Goal: Task Accomplishment & Management: Manage account settings

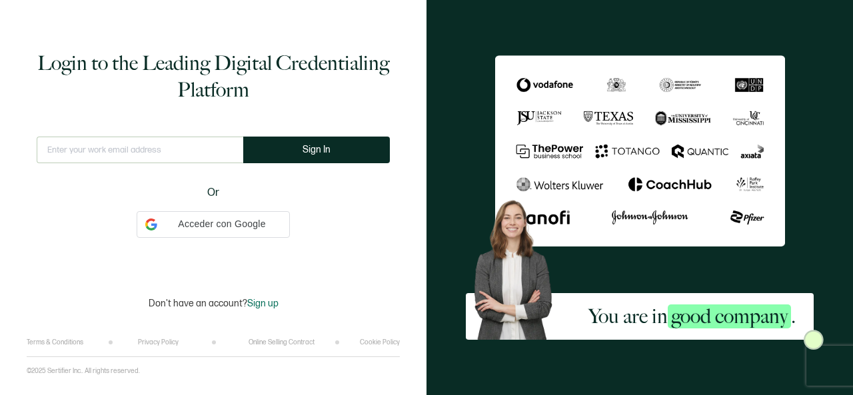
click at [153, 163] on input "text" at bounding box center [140, 150] width 207 height 27
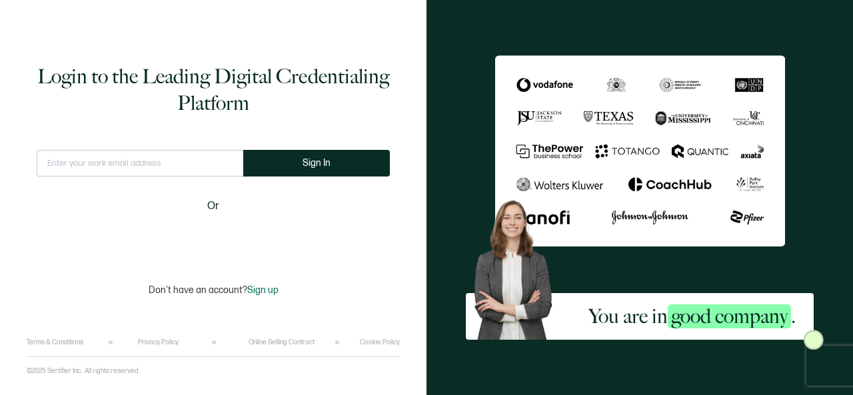
click at [153, 163] on input "text" at bounding box center [140, 163] width 207 height 27
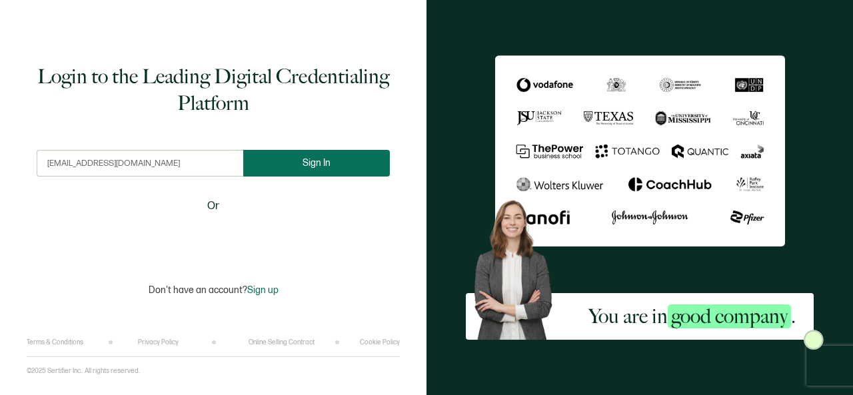
type input "[EMAIL_ADDRESS][DOMAIN_NAME]"
click at [326, 169] on button "Sign In" at bounding box center [316, 163] width 147 height 27
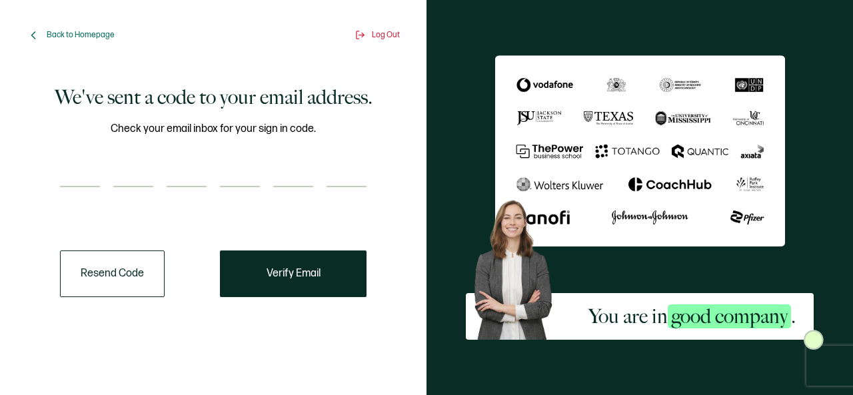
click at [75, 182] on input "number" at bounding box center [80, 174] width 40 height 27
click at [67, 33] on span "Back to Homepage" at bounding box center [81, 35] width 68 height 10
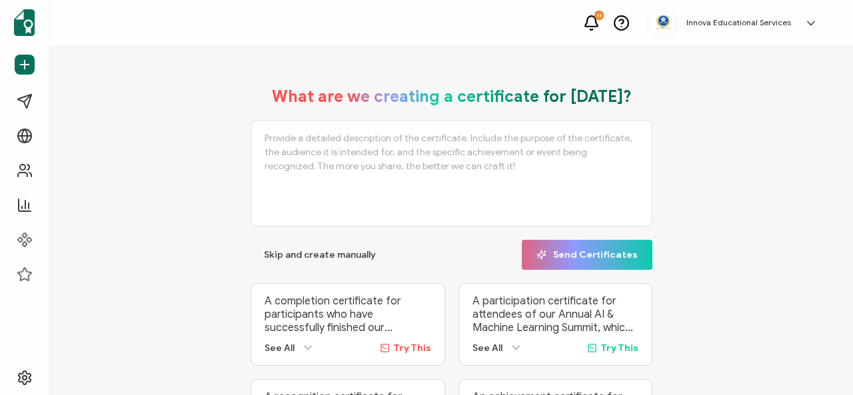
click at [762, 29] on div "Innova Educational Services [PERSON_NAME] [EMAIL_ADDRESS][DOMAIN_NAME] ID: 6597…" at bounding box center [735, 23] width 178 height 33
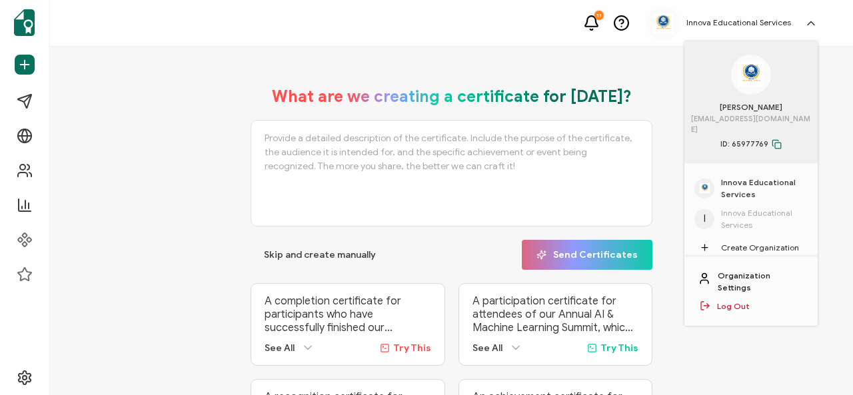
click at [766, 270] on link "Organization Settings" at bounding box center [761, 282] width 87 height 24
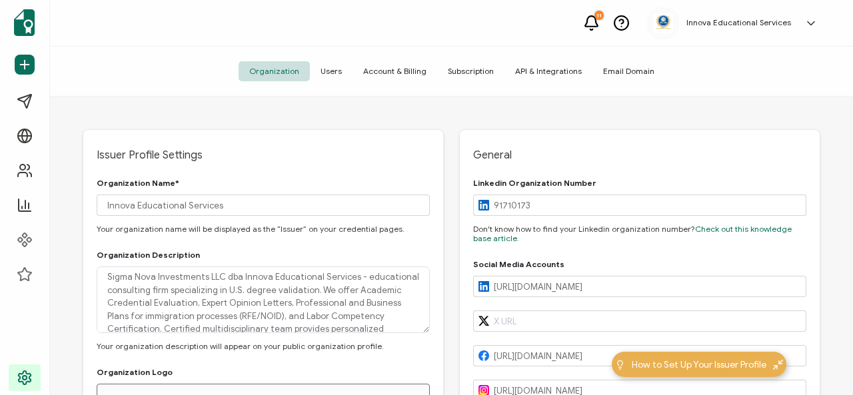
type input "[GEOGRAPHIC_DATA]"
type input "[US_STATE]"
click at [337, 71] on span "Users" at bounding box center [331, 71] width 43 height 20
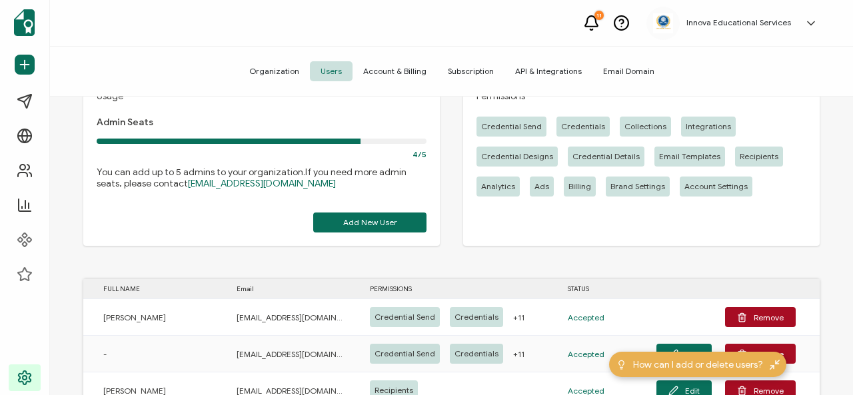
scroll to position [133, 0]
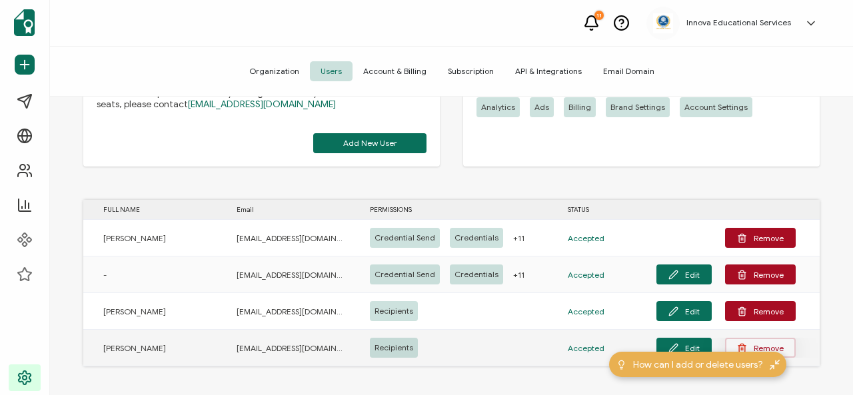
click at [766, 346] on button "Remove" at bounding box center [760, 348] width 71 height 20
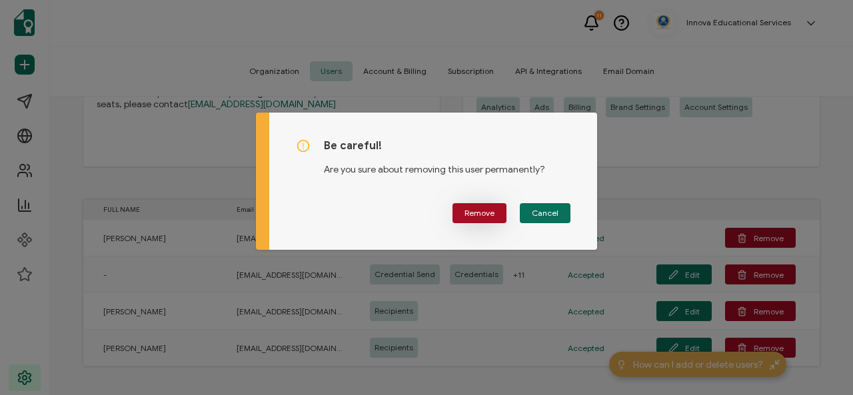
click at [490, 211] on span "Remove" at bounding box center [479, 213] width 30 height 8
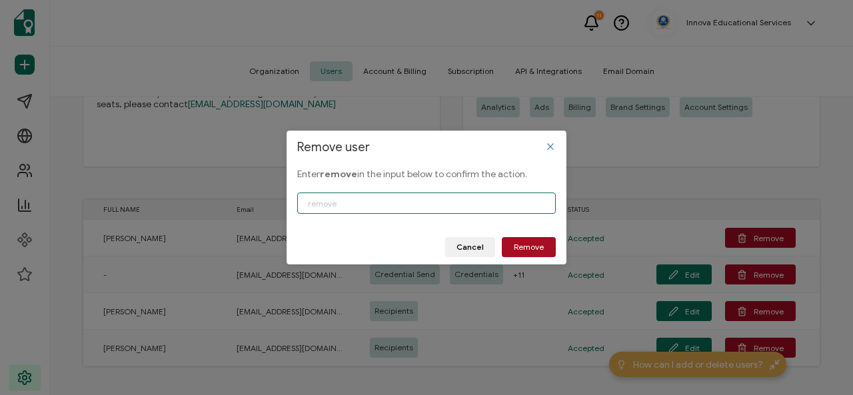
click at [334, 203] on input "Remove user" at bounding box center [426, 203] width 258 height 21
type input "remove"
click at [545, 243] on button "Remove" at bounding box center [529, 247] width 54 height 20
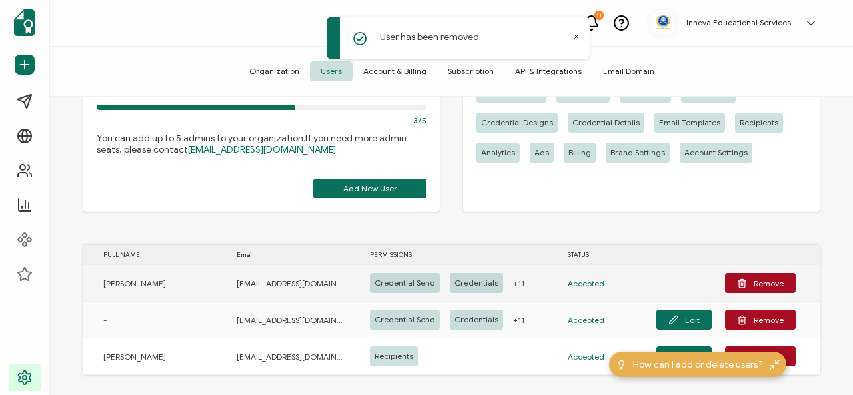
scroll to position [97, 0]
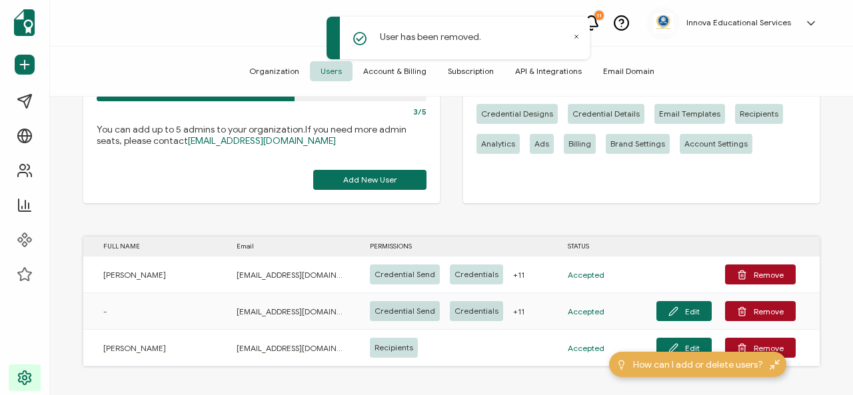
click at [811, 26] on icon at bounding box center [810, 23] width 13 height 13
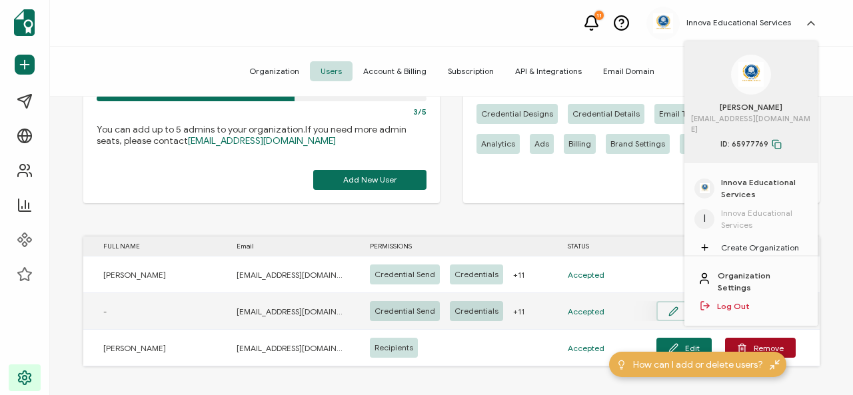
click at [684, 309] on button "Edit" at bounding box center [683, 311] width 55 height 20
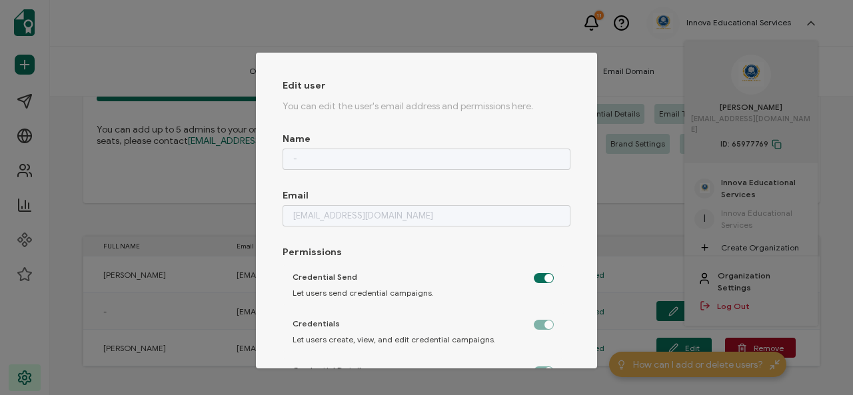
click at [512, 34] on div "Edit user You can edit the user's email address and permissions here. Name - Em…" at bounding box center [426, 197] width 853 height 395
checkbox input "false"
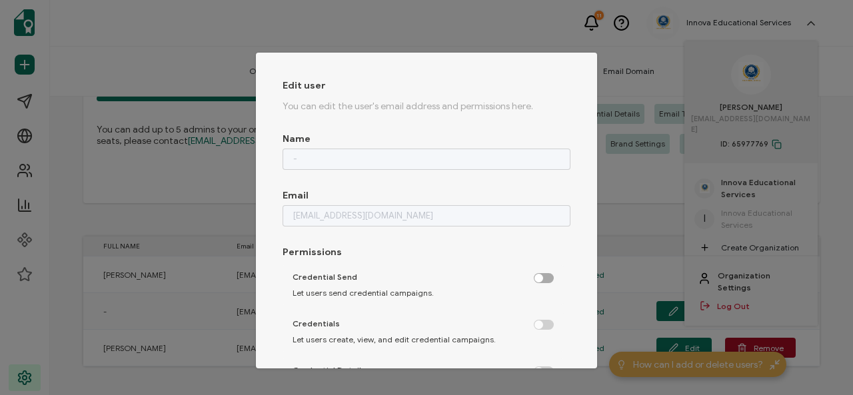
checkbox input "false"
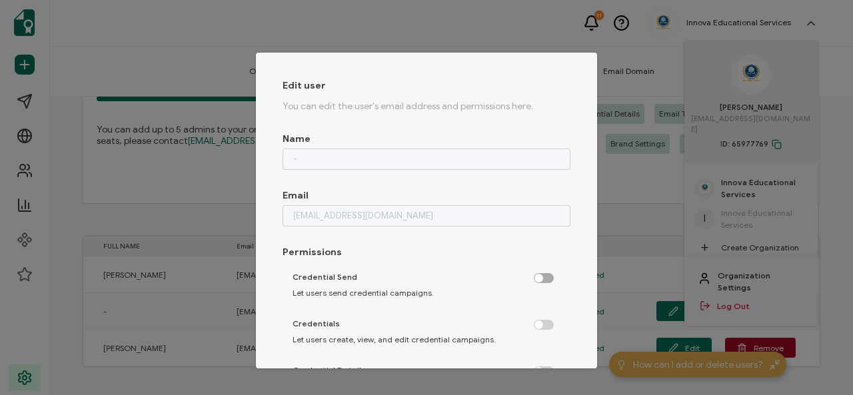
checkbox input "false"
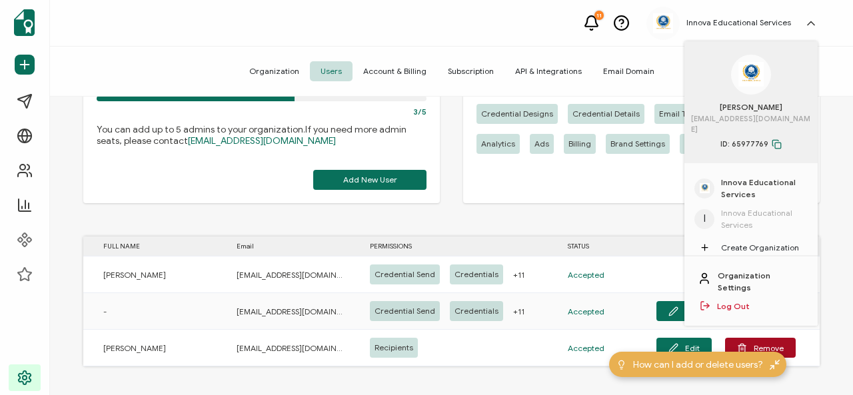
click at [827, 202] on div "Usage Admin Seats 3/5 You can add up to 5 admins to your organization. If you n…" at bounding box center [451, 248] width 803 height 302
click at [386, 180] on span "Add New User" at bounding box center [370, 180] width 54 height 8
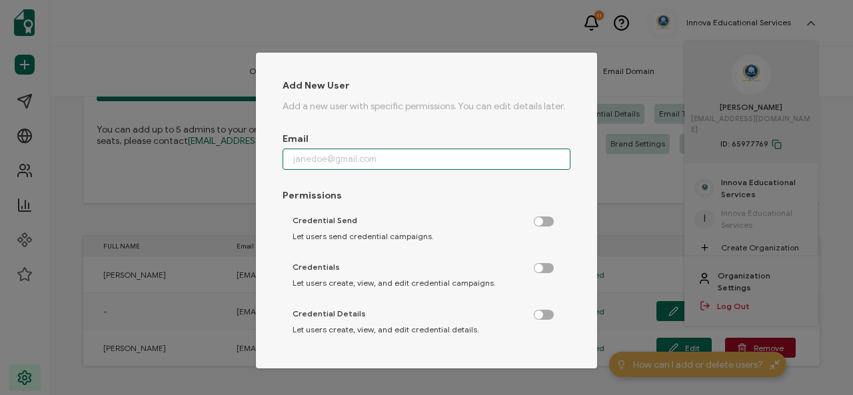
click at [358, 161] on input "dialog" at bounding box center [426, 159] width 288 height 21
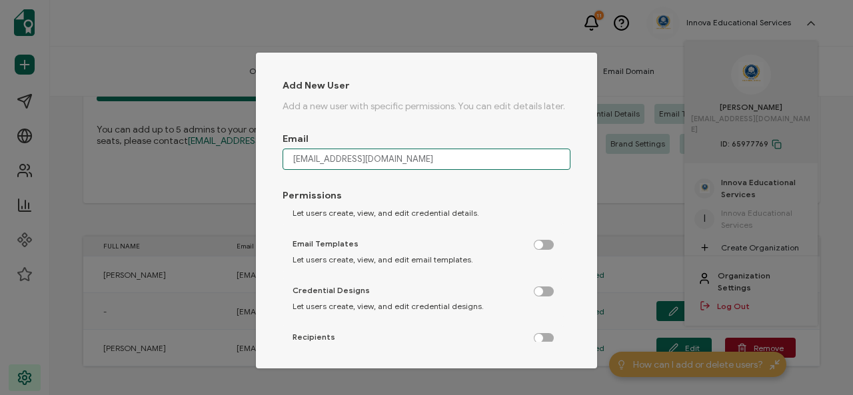
scroll to position [133, 0]
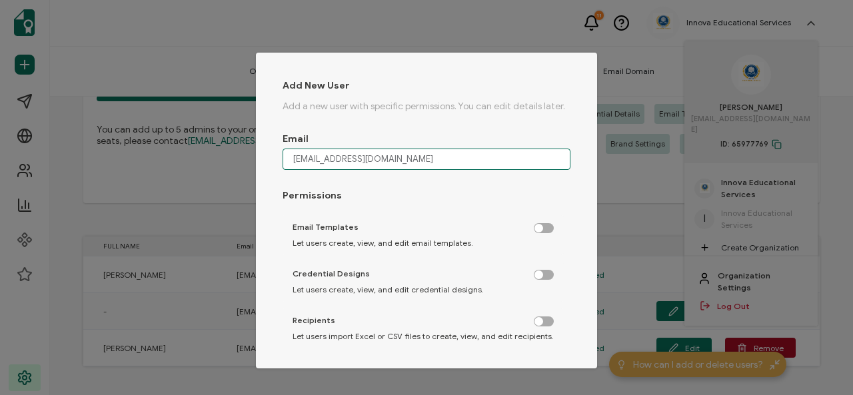
type input "[EMAIL_ADDRESS][DOMAIN_NAME]"
click at [541, 320] on label "dialog" at bounding box center [550, 317] width 33 height 3
click at [541, 323] on input "dialog" at bounding box center [544, 322] width 9 height 9
checkbox input "true"
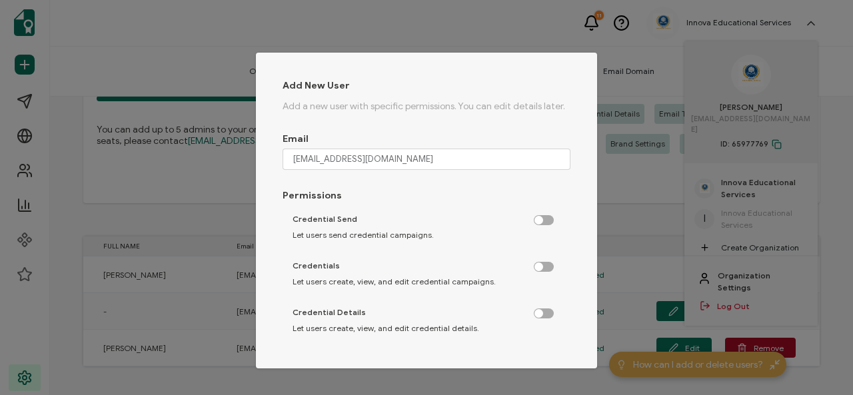
scroll to position [0, 0]
click at [542, 220] on label "dialog" at bounding box center [550, 218] width 33 height 3
click at [542, 220] on input "dialog" at bounding box center [544, 222] width 9 height 9
checkbox input "true"
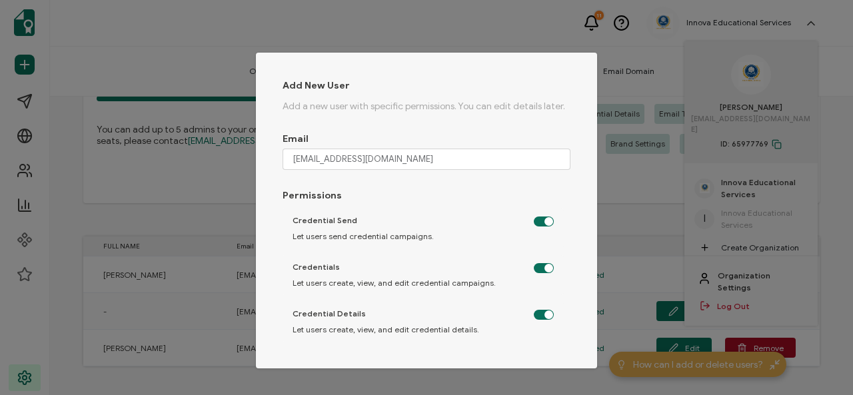
checkbox input "true"
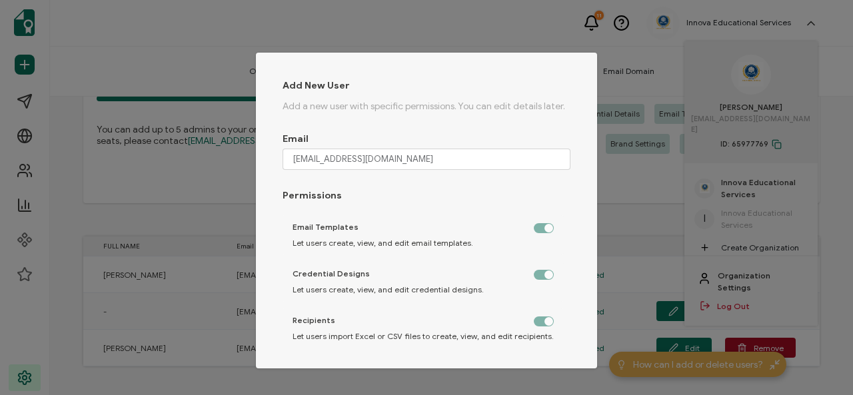
scroll to position [200, 0]
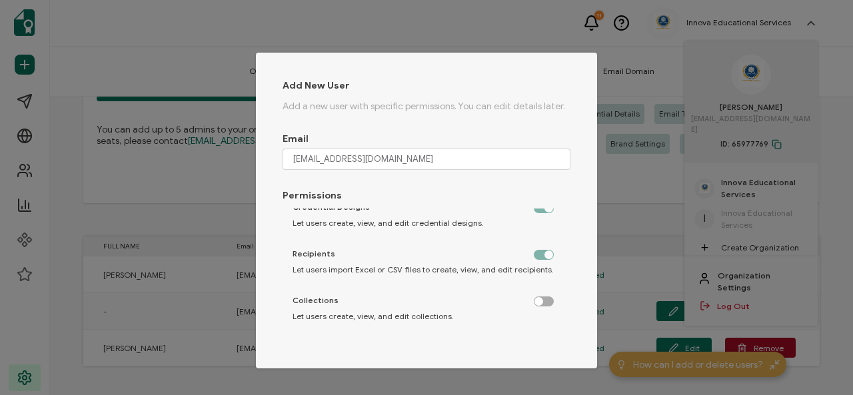
click at [537, 300] on label "dialog" at bounding box center [550, 297] width 33 height 3
click at [540, 300] on input "dialog" at bounding box center [544, 302] width 9 height 9
checkbox input "true"
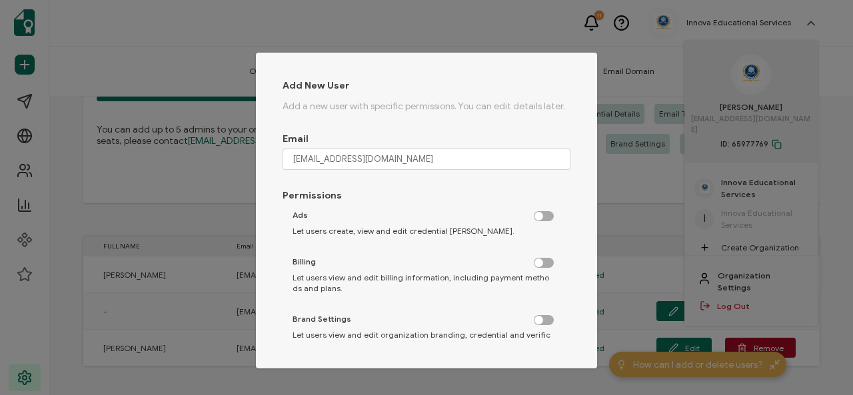
scroll to position [494, 0]
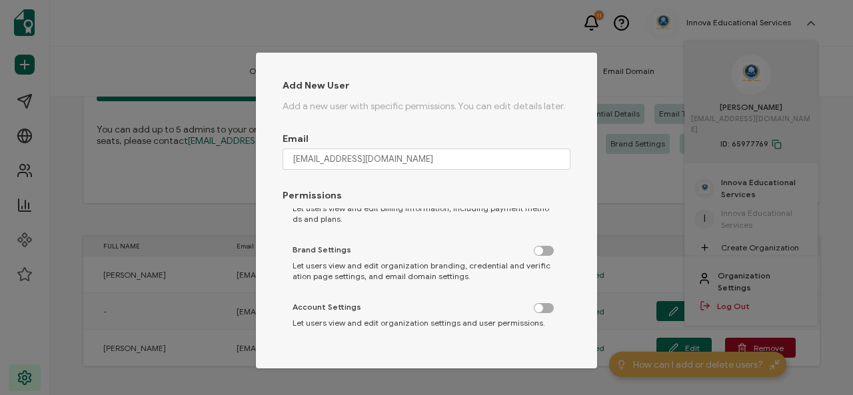
click at [662, 58] on div "Add New User Add a new user with specific permissions. You can edit details lat…" at bounding box center [426, 197] width 853 height 395
checkbox input "false"
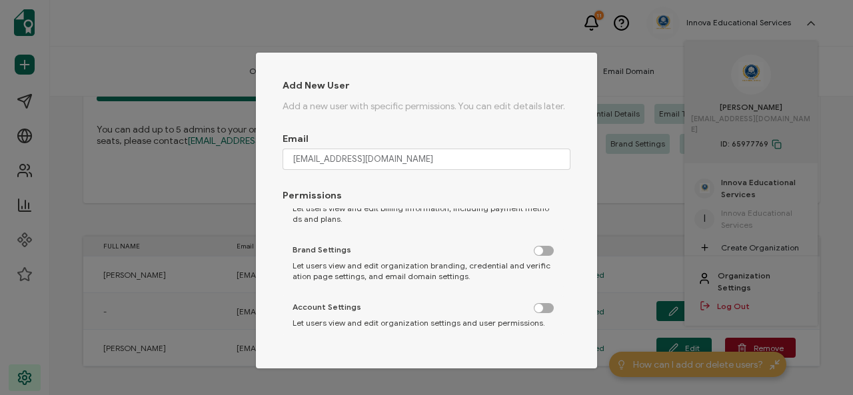
checkbox input "false"
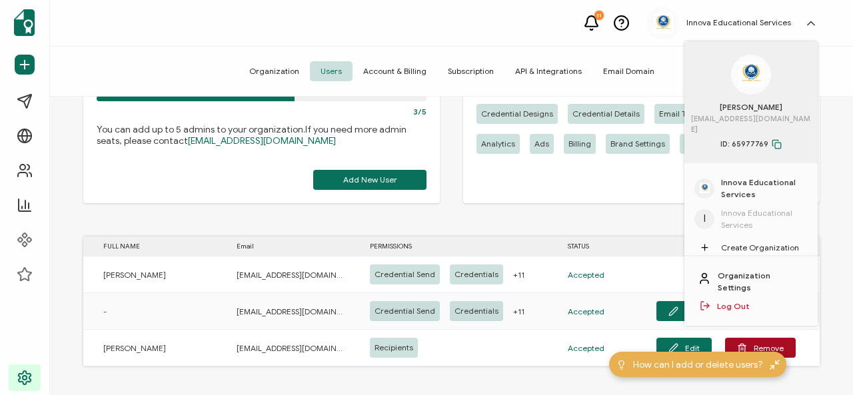
click at [807, 17] on icon at bounding box center [810, 23] width 13 height 13
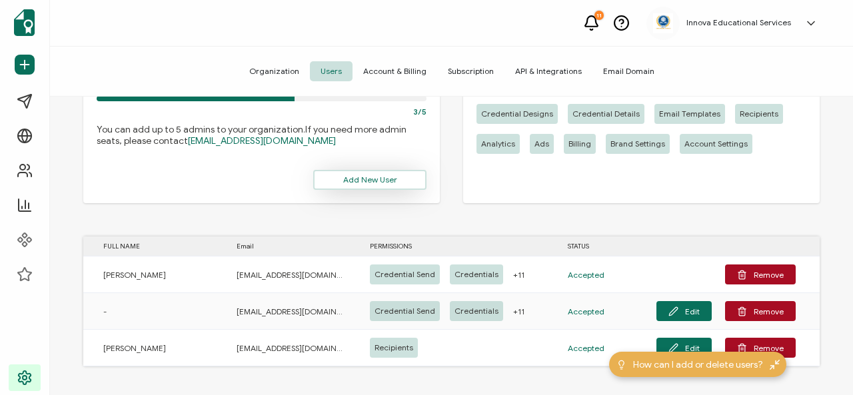
click at [338, 186] on button "Add New User" at bounding box center [369, 180] width 113 height 20
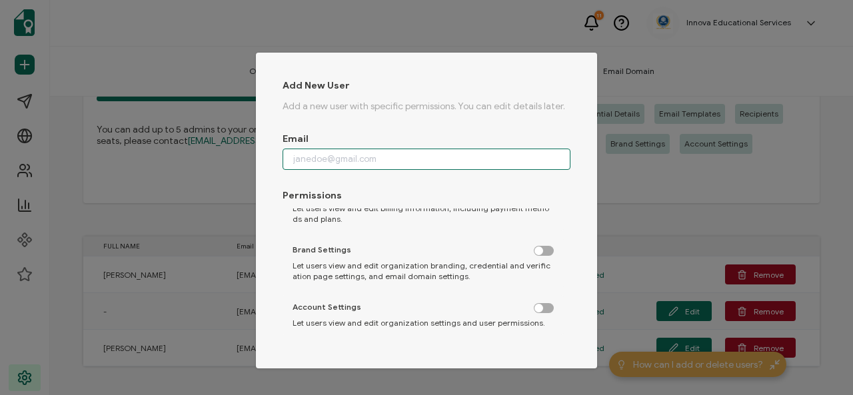
click at [328, 157] on input "dialog" at bounding box center [426, 159] width 288 height 21
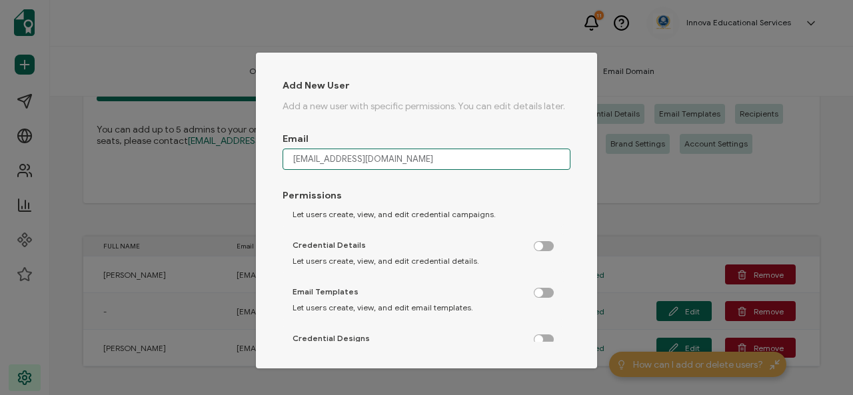
scroll to position [0, 0]
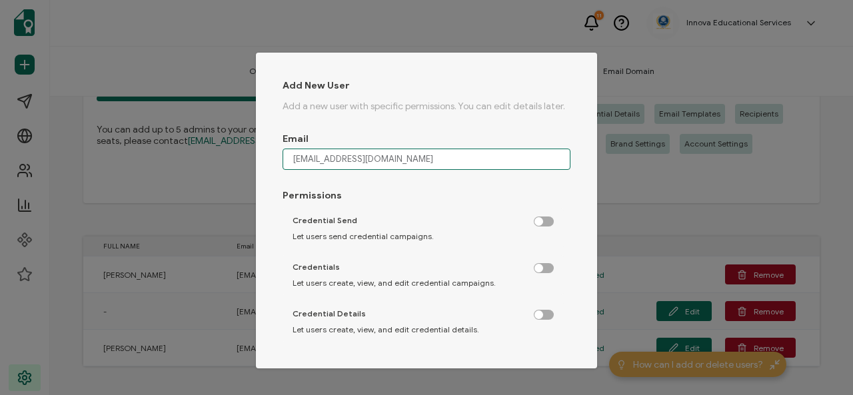
type input "[EMAIL_ADDRESS][DOMAIN_NAME]"
click at [537, 218] on label "dialog" at bounding box center [550, 218] width 33 height 3
click at [540, 218] on input "dialog" at bounding box center [544, 222] width 9 height 9
checkbox input "true"
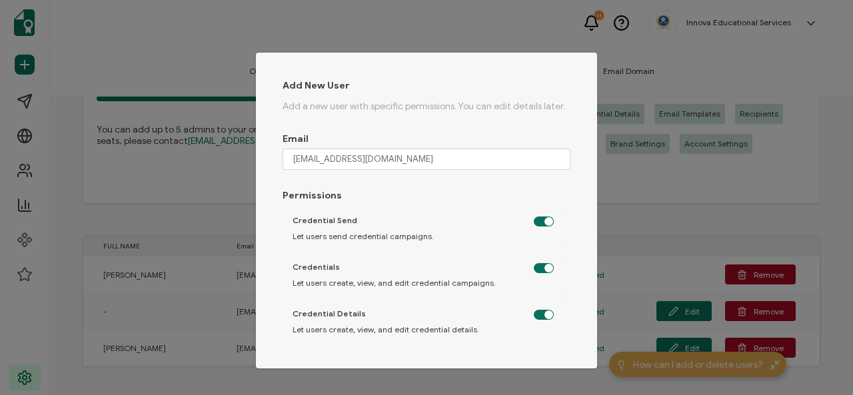
checkbox input "true"
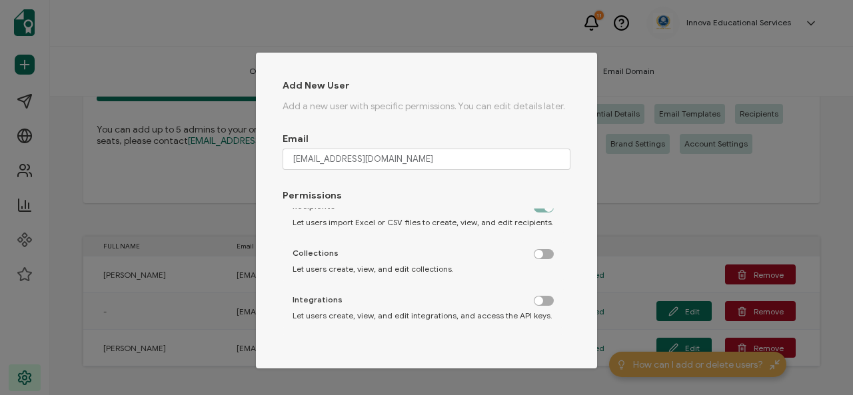
scroll to position [266, 0]
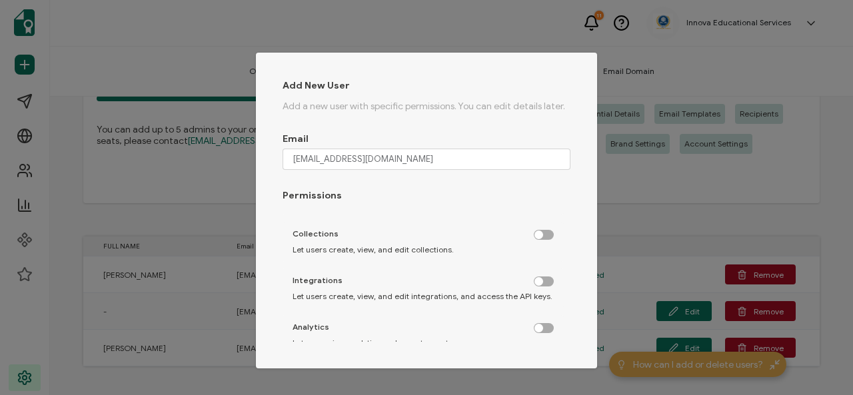
click at [537, 233] on label "dialog" at bounding box center [550, 231] width 33 height 3
click at [540, 234] on input "dialog" at bounding box center [544, 235] width 9 height 9
checkbox input "true"
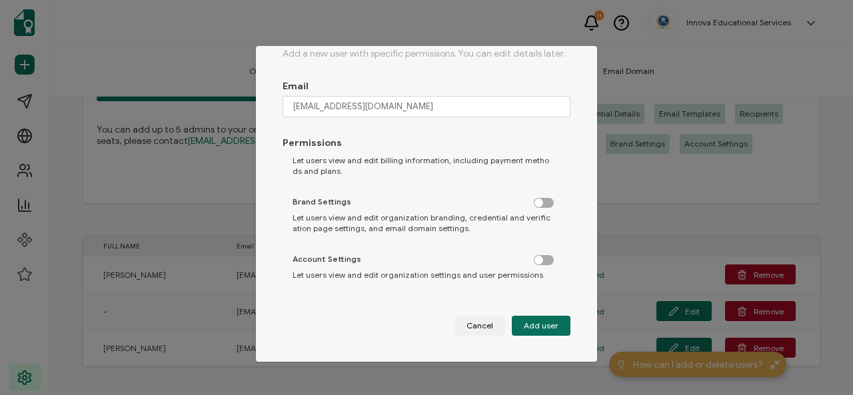
scroll to position [494, 0]
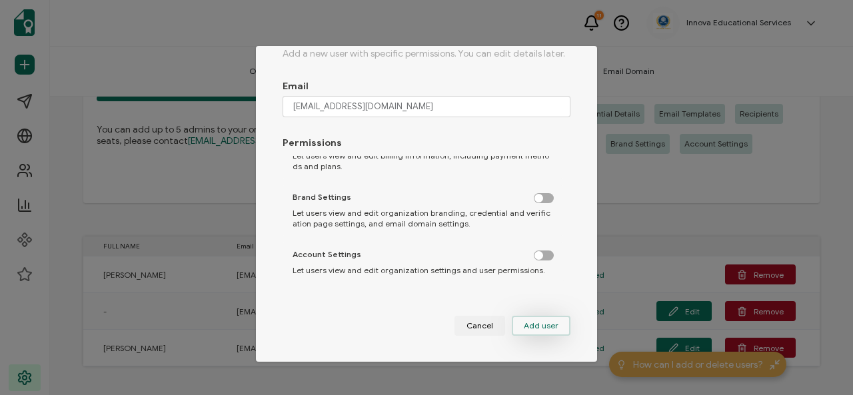
click at [545, 319] on button "Add user" at bounding box center [541, 326] width 59 height 20
checkbox input "false"
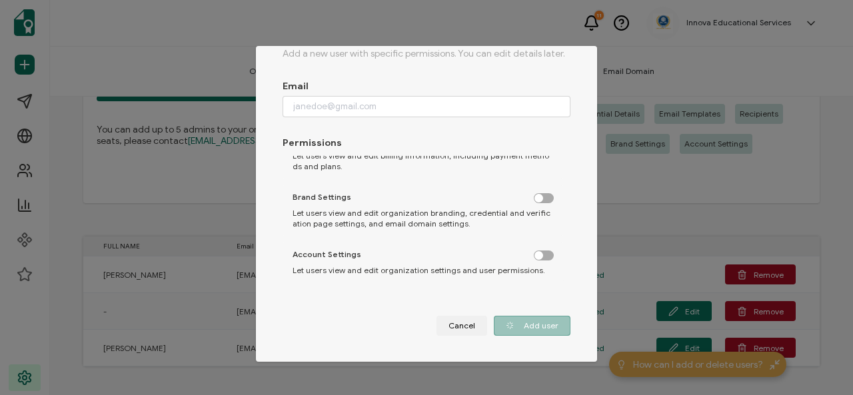
checkbox input "false"
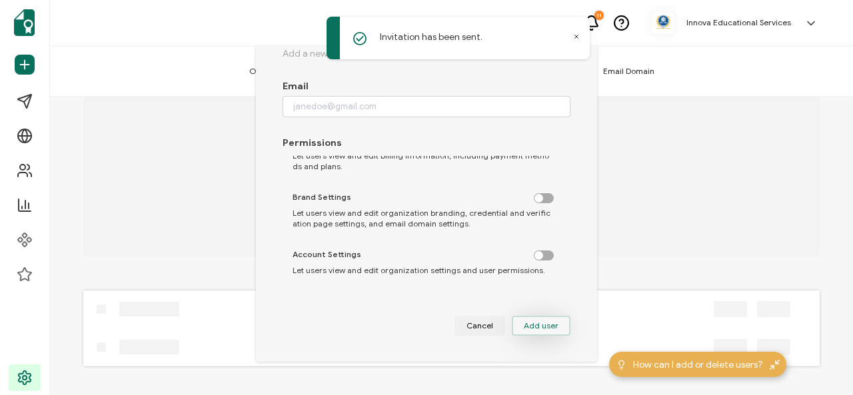
scroll to position [0, 0]
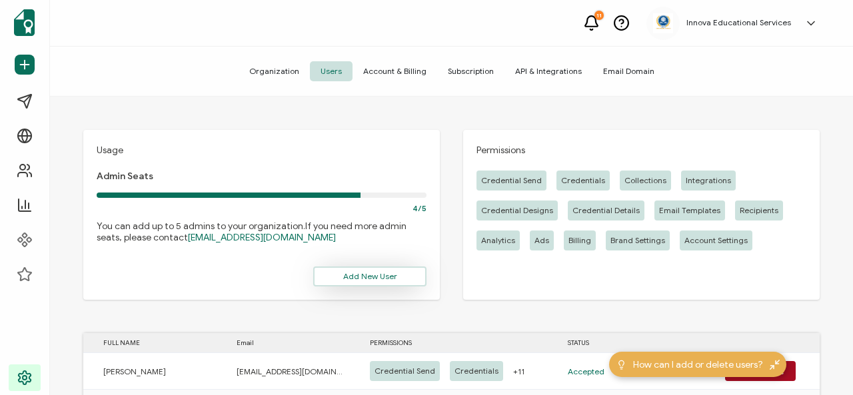
click at [371, 282] on button "Add New User" at bounding box center [369, 276] width 113 height 20
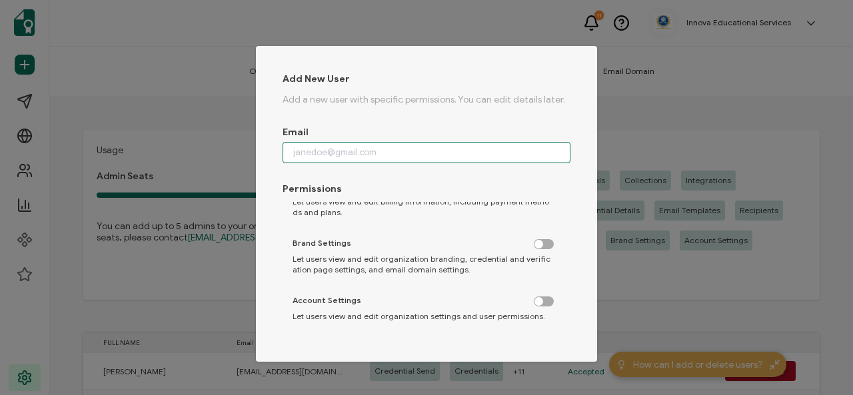
click at [319, 151] on input "dialog" at bounding box center [426, 152] width 288 height 21
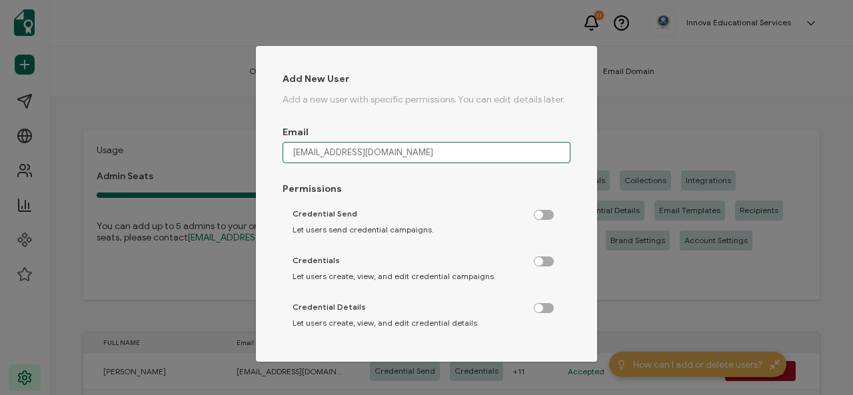
type input "[EMAIL_ADDRESS][DOMAIN_NAME]"
click at [544, 213] on label "dialog" at bounding box center [550, 211] width 33 height 3
click at [544, 217] on input "dialog" at bounding box center [544, 215] width 9 height 9
checkbox input "true"
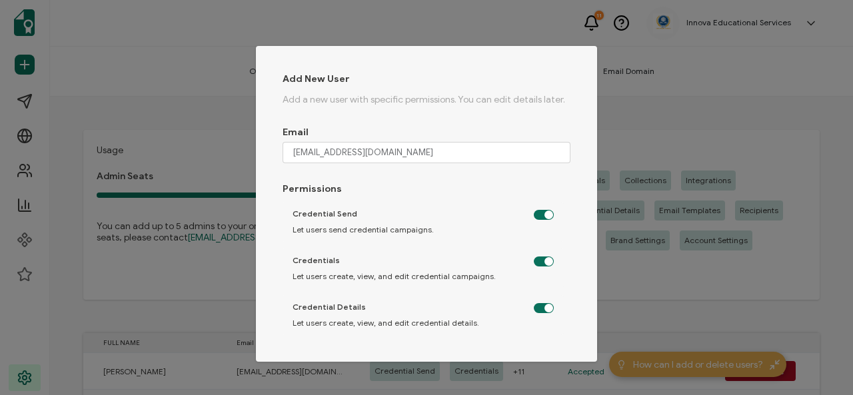
checkbox input "true"
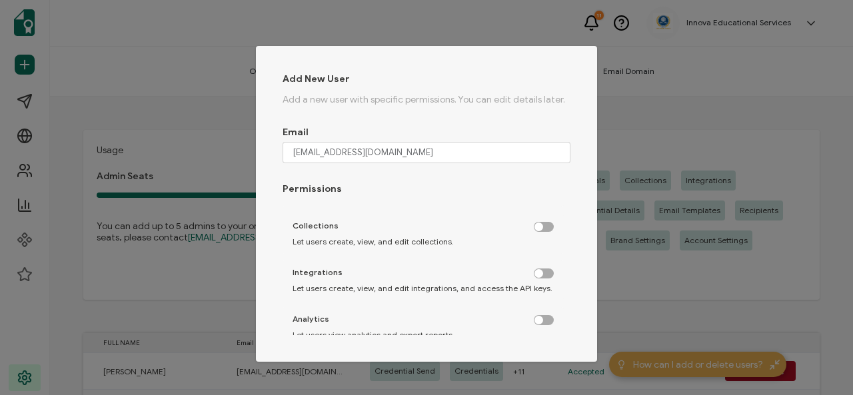
scroll to position [266, 0]
click at [541, 227] on label "dialog" at bounding box center [550, 224] width 33 height 3
click at [541, 229] on input "dialog" at bounding box center [544, 229] width 9 height 9
checkbox input "true"
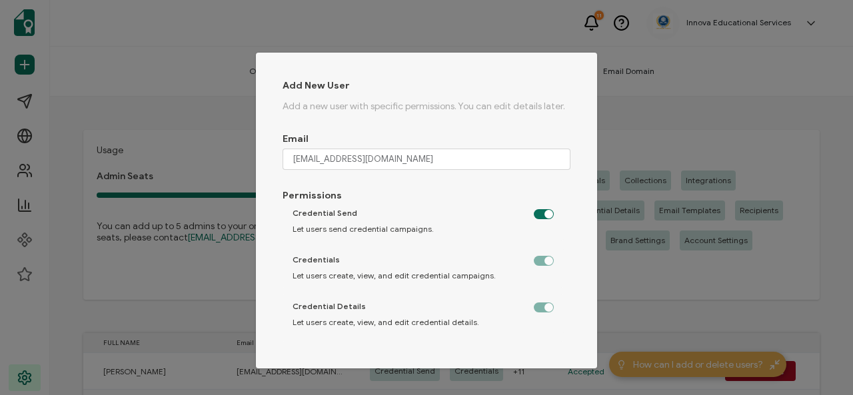
scroll to position [0, 0]
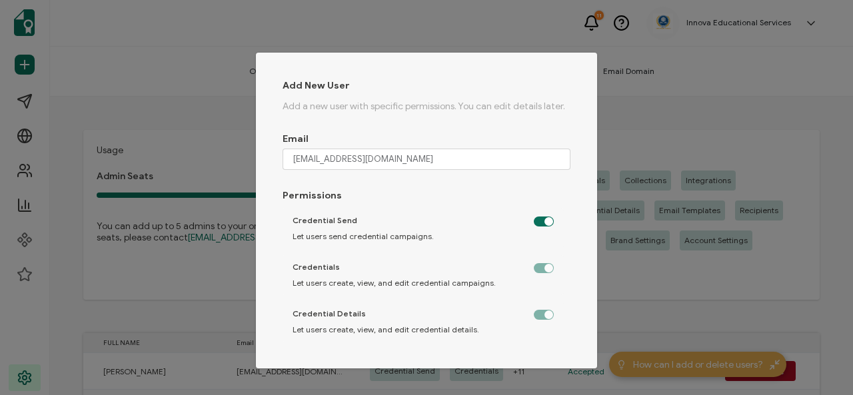
click at [534, 220] on label "dialog" at bounding box center [550, 218] width 33 height 3
click at [540, 223] on input "dialog" at bounding box center [544, 222] width 9 height 9
checkbox input "false"
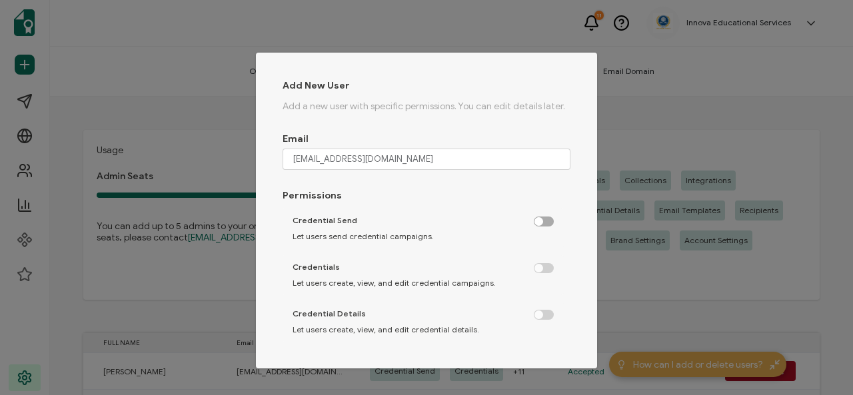
checkbox input "false"
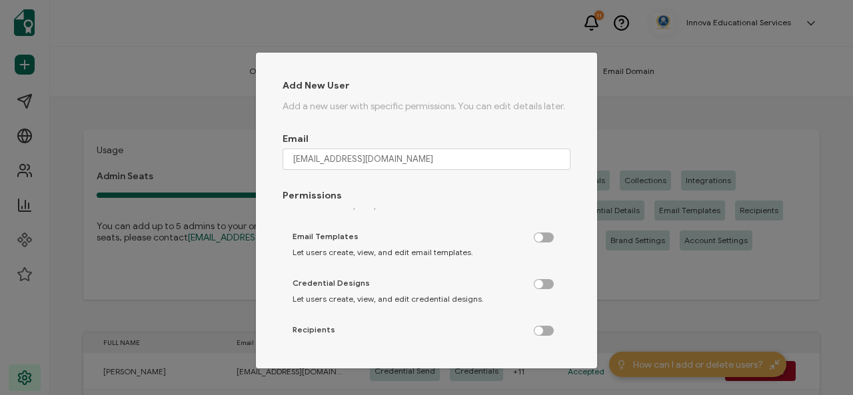
scroll to position [133, 0]
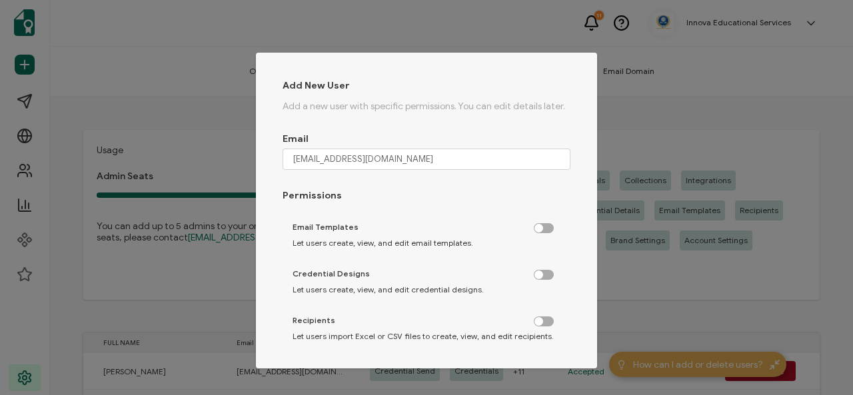
click at [542, 319] on label "dialog" at bounding box center [550, 317] width 33 height 3
click at [542, 319] on input "dialog" at bounding box center [544, 322] width 9 height 9
checkbox input "true"
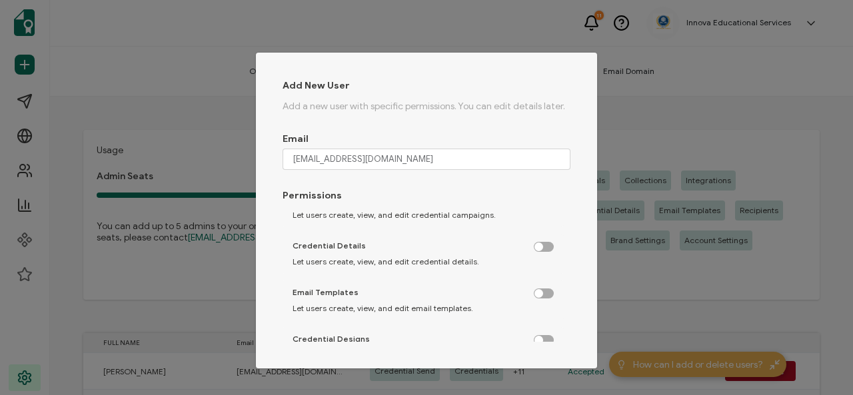
scroll to position [67, 0]
click at [541, 247] on label "dialog" at bounding box center [550, 244] width 33 height 3
click at [541, 250] on input "dialog" at bounding box center [544, 249] width 9 height 9
checkbox input "true"
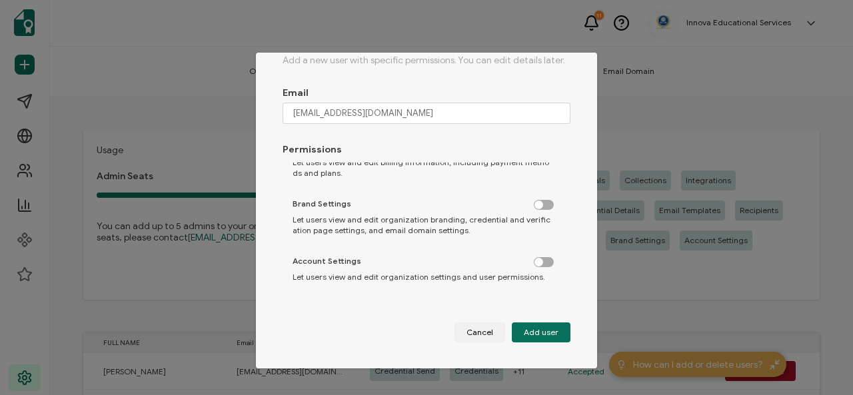
scroll to position [7, 0]
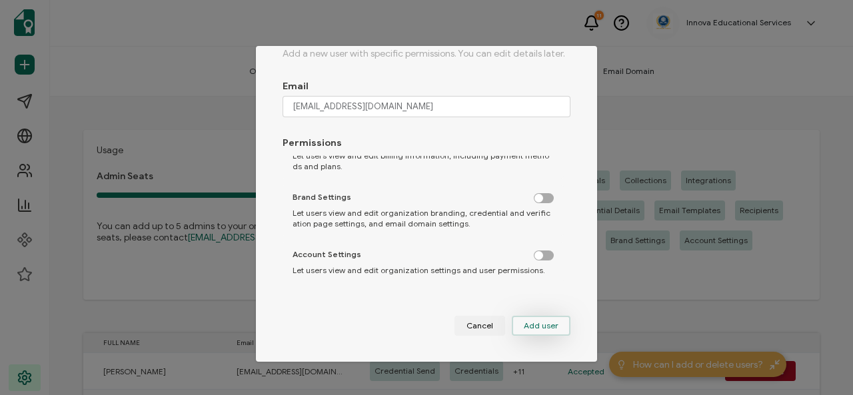
click at [546, 322] on span "Add user" at bounding box center [541, 326] width 35 height 8
checkbox input "false"
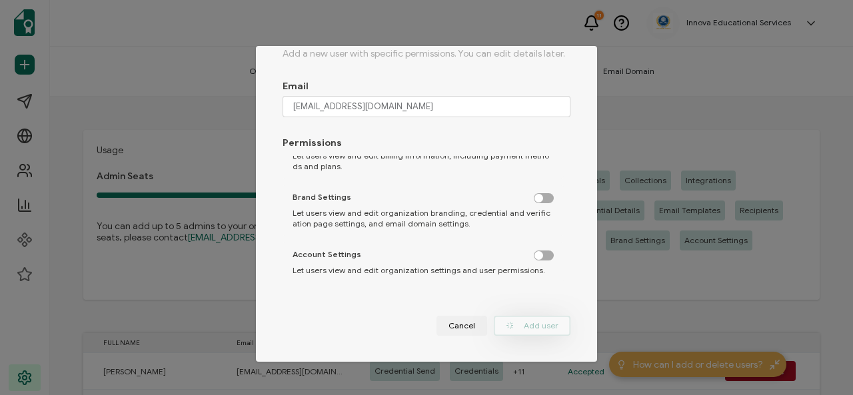
checkbox input "false"
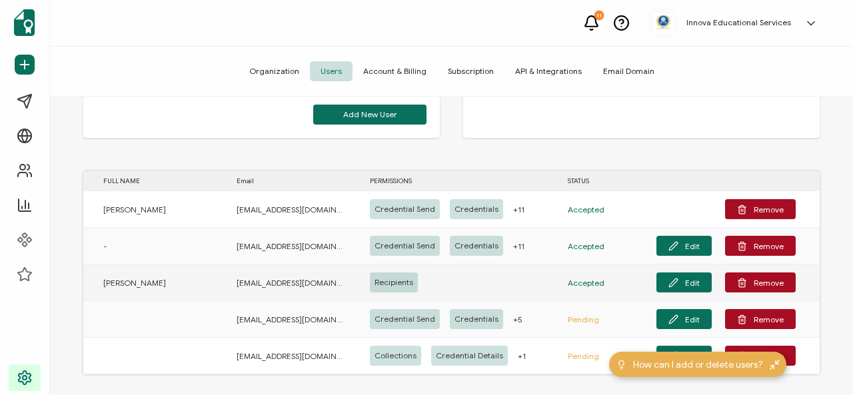
scroll to position [169, 0]
